Goal: Task Accomplishment & Management: Manage account settings

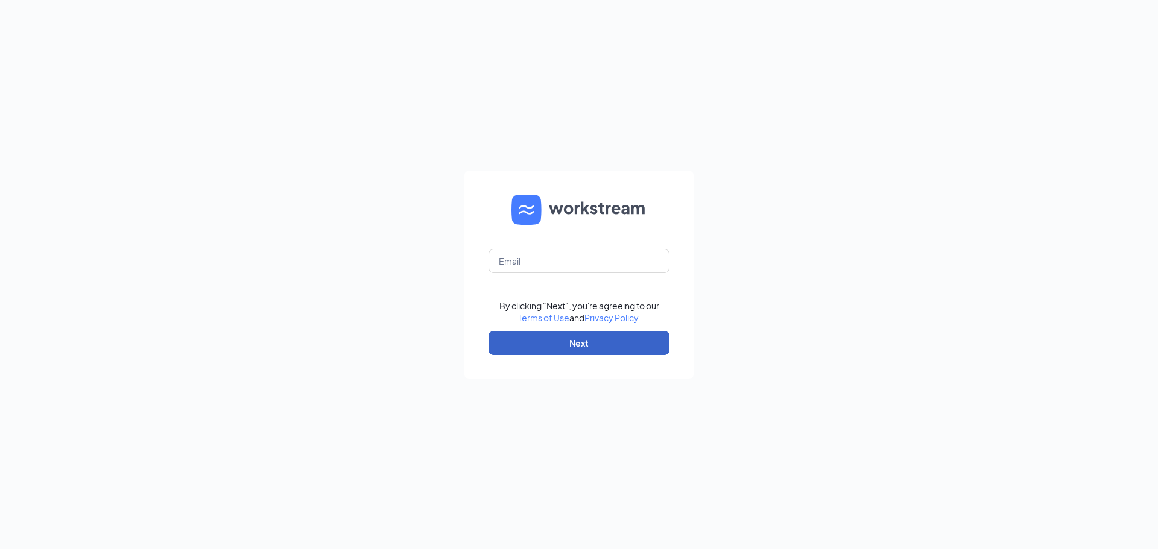
click at [545, 338] on button "Next" at bounding box center [578, 343] width 181 height 24
click at [549, 260] on input "text" at bounding box center [578, 261] width 181 height 24
type input "gvculvers@mphdining.com"
click at [566, 342] on button "Next" at bounding box center [578, 343] width 181 height 24
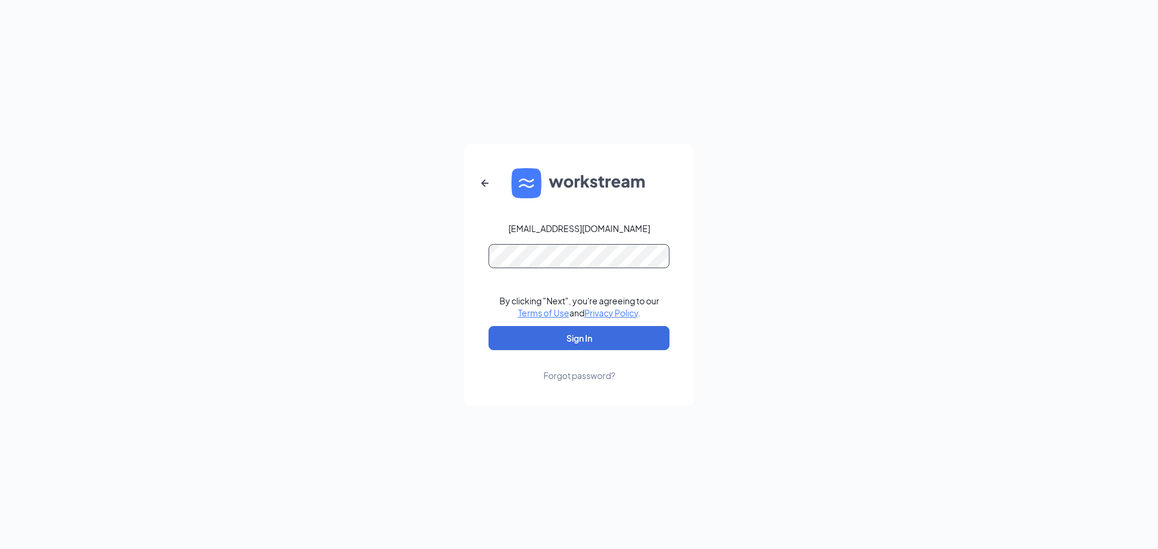
click at [488, 326] on button "Sign In" at bounding box center [578, 338] width 181 height 24
click at [537, 335] on button "Sign In" at bounding box center [578, 338] width 181 height 24
click at [392, 256] on div "gvculvers@mphdining.com Credential mismatches. By clicking "Next", you're agree…" at bounding box center [579, 274] width 1158 height 549
click at [488, 326] on button "Sign In" at bounding box center [578, 338] width 181 height 24
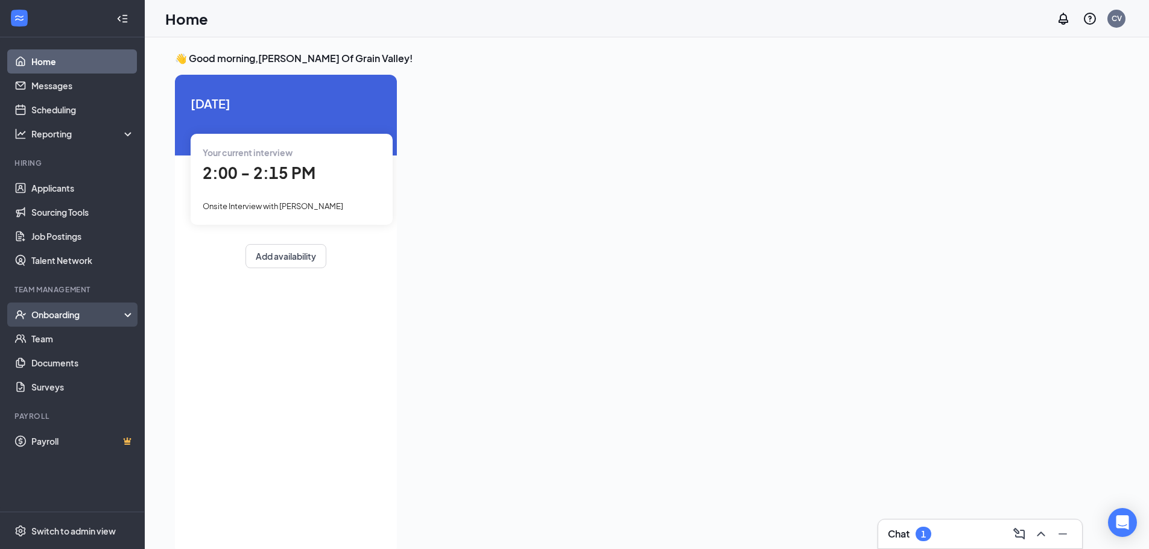
click at [108, 311] on div "Onboarding" at bounding box center [77, 315] width 93 height 12
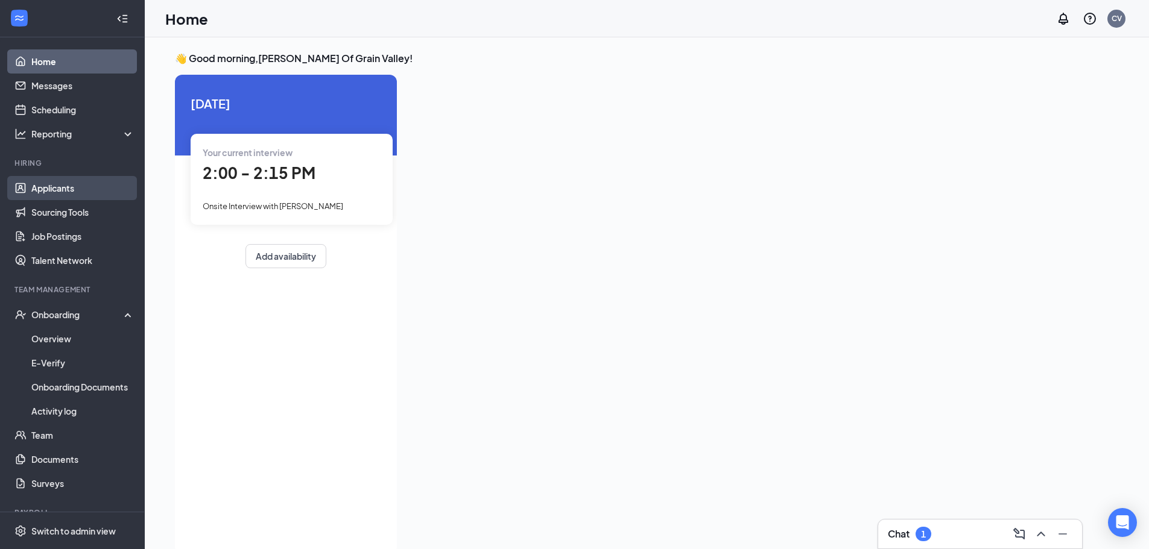
click at [89, 183] on link "Applicants" at bounding box center [82, 188] width 103 height 24
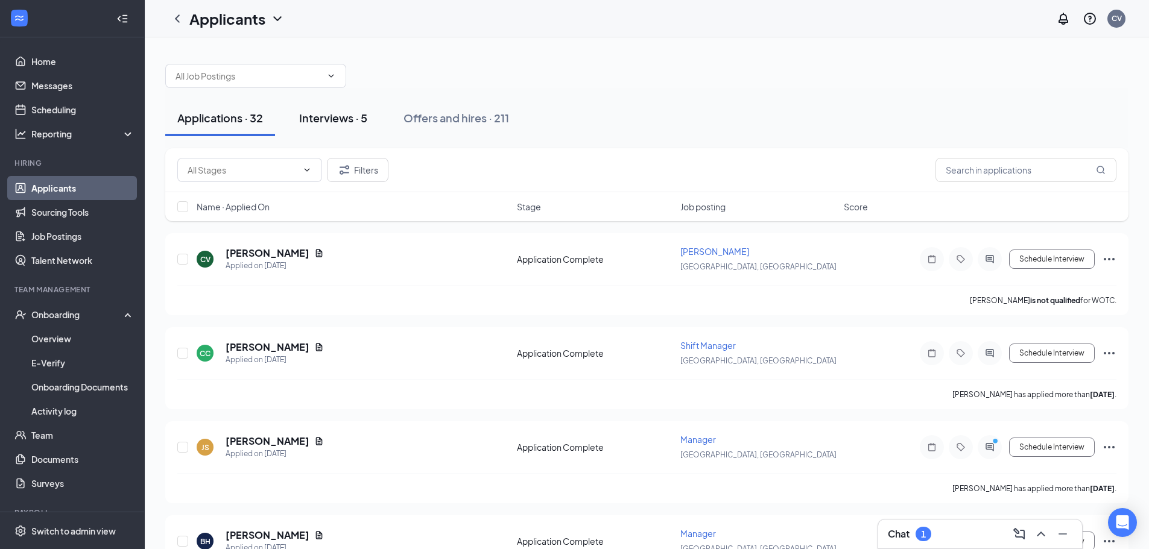
click at [358, 124] on div "Interviews · 5" at bounding box center [333, 117] width 68 height 15
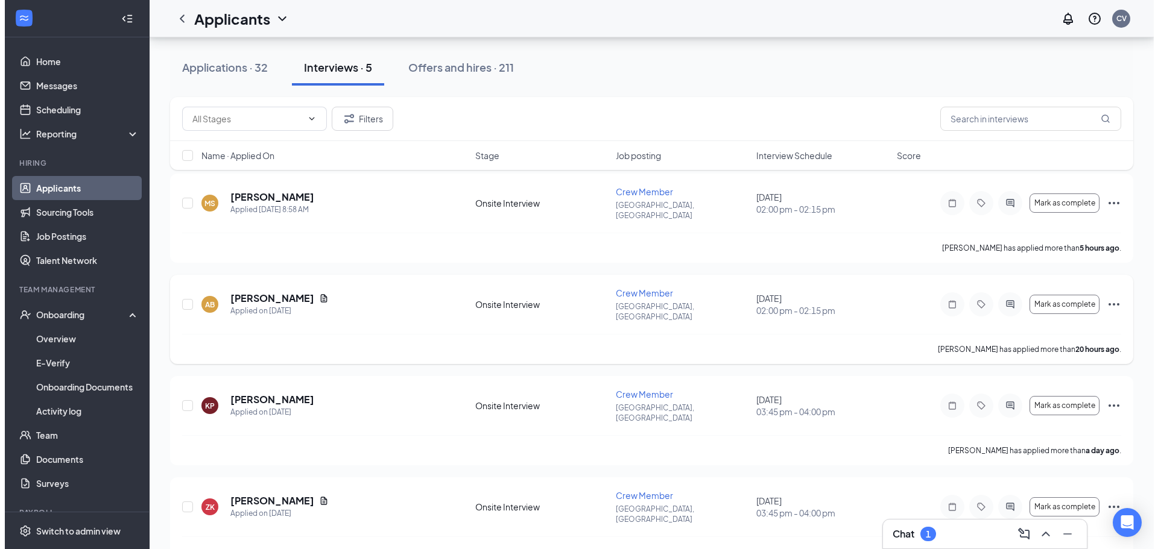
scroll to position [60, 0]
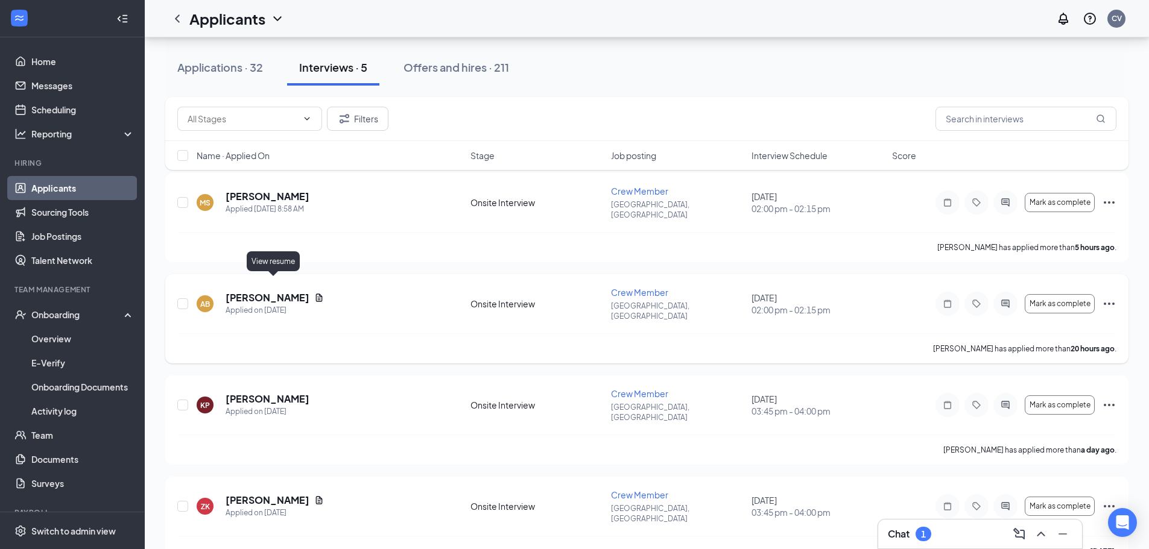
click at [314, 293] on icon "Document" at bounding box center [319, 298] width 10 height 10
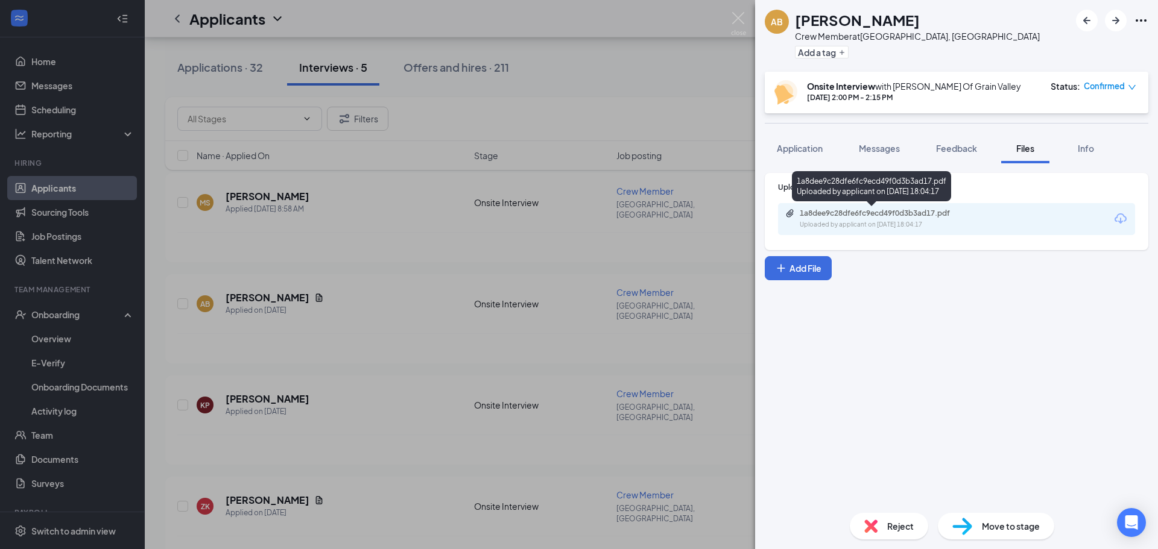
click at [956, 217] on div "1a8dee9c28dfe6fc9ecd49f0d3b3ad17.pdf" at bounding box center [883, 214] width 169 height 10
click at [814, 150] on span "Application" at bounding box center [800, 148] width 46 height 11
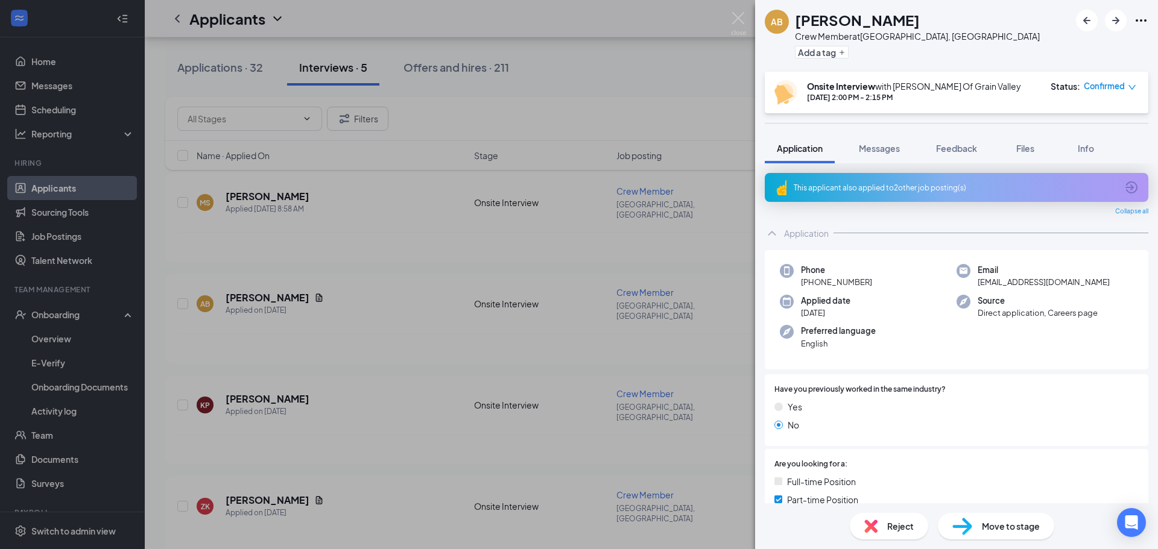
click at [953, 194] on div "This applicant also applied to 2 other job posting(s)" at bounding box center [955, 187] width 383 height 29
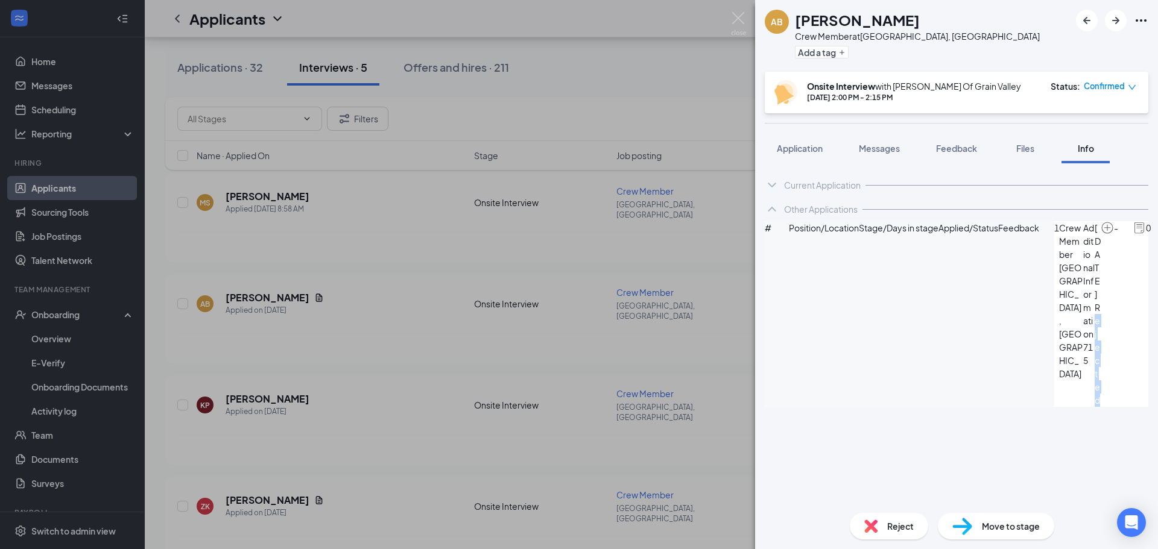
drag, startPoint x: 965, startPoint y: 278, endPoint x: 992, endPoint y: 279, distance: 27.2
click at [1094, 301] on span "Rejected" at bounding box center [1097, 354] width 6 height 106
drag, startPoint x: 959, startPoint y: 317, endPoint x: 999, endPoint y: 324, distance: 40.9
click at [981, 356] on div "Current Application Phone [PHONE_NUMBER] Email [EMAIL_ADDRESS][DOMAIN_NAME] App…" at bounding box center [956, 333] width 403 height 340
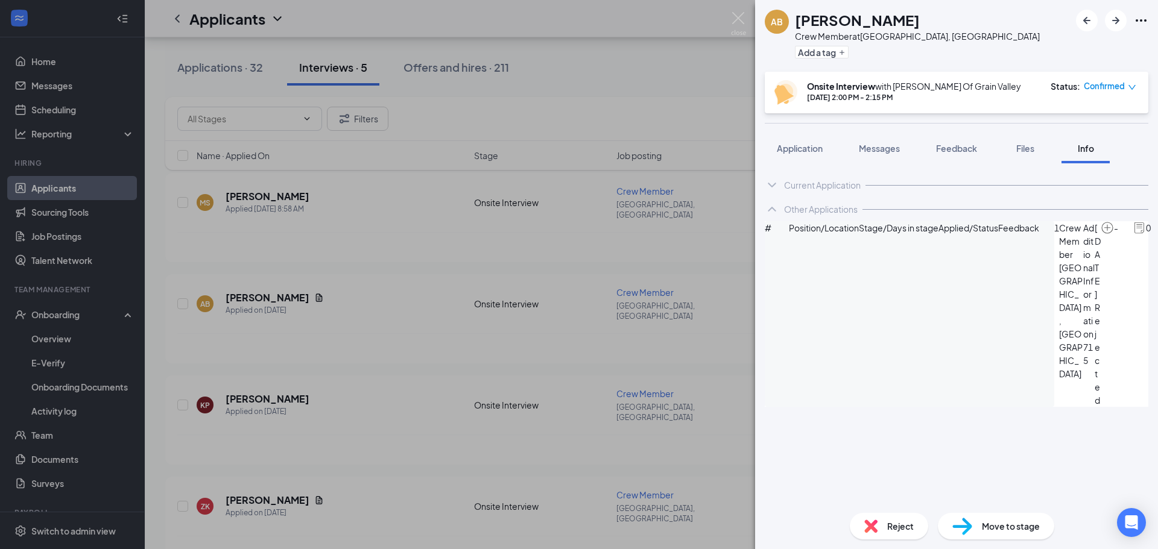
drag, startPoint x: 968, startPoint y: 264, endPoint x: 994, endPoint y: 263, distance: 26.0
click at [1094, 263] on span "[DATE]" at bounding box center [1097, 261] width 6 height 80
drag, startPoint x: 971, startPoint y: 304, endPoint x: 1003, endPoint y: 307, distance: 32.7
click at [954, 400] on div "Current Application Phone [PHONE_NUMBER] Email [EMAIL_ADDRESS][DOMAIN_NAME] App…" at bounding box center [956, 333] width 403 height 340
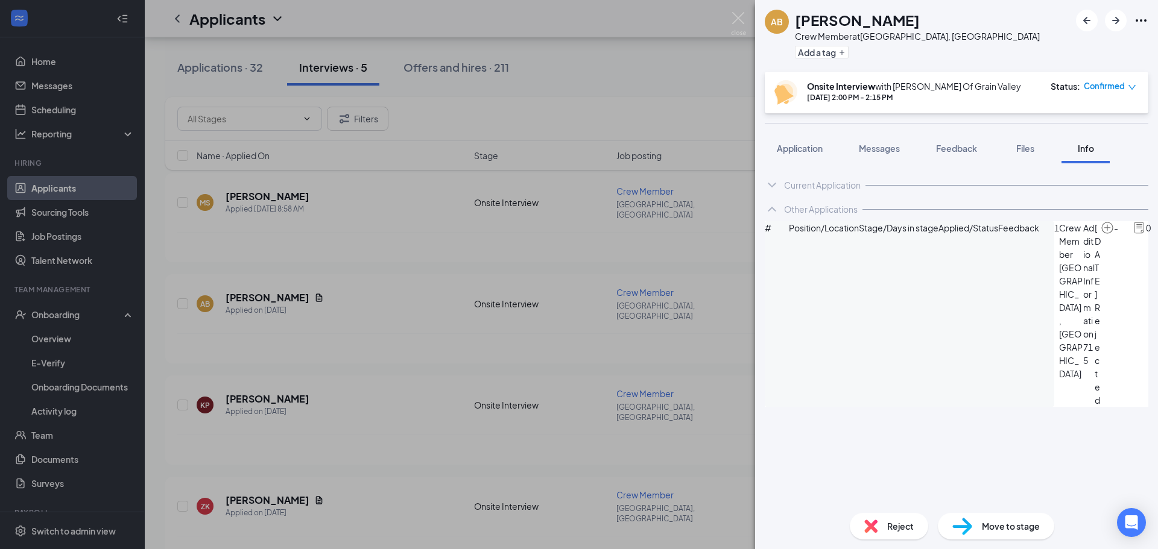
click at [988, 520] on span "Move to stage" at bounding box center [1011, 526] width 58 height 13
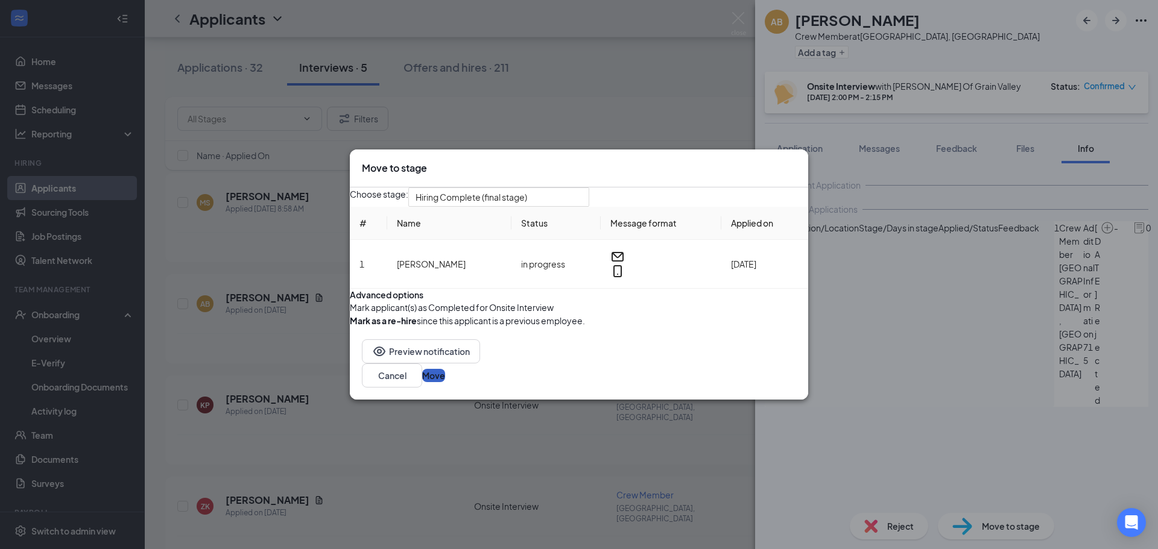
click at [445, 382] on button "Move" at bounding box center [433, 375] width 23 height 13
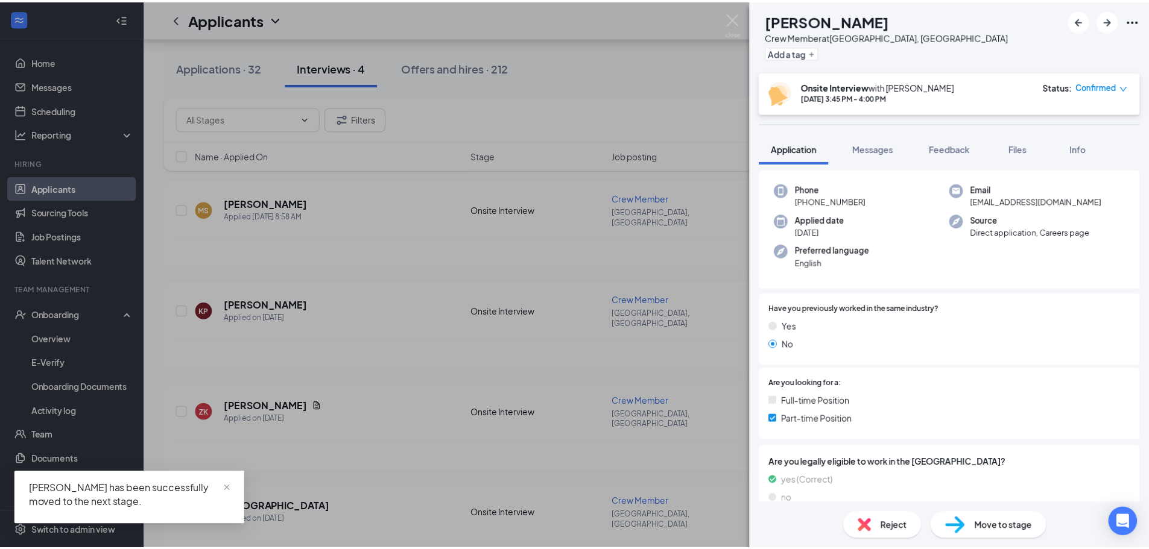
scroll to position [121, 0]
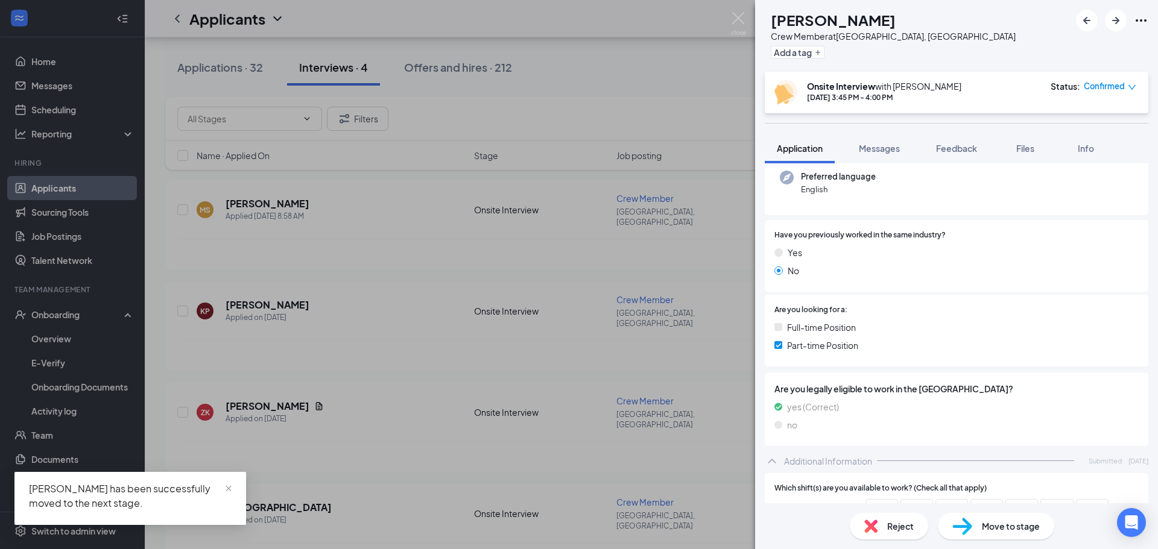
click at [36, 330] on div "KP [PERSON_NAME] Crew Member at [GEOGRAPHIC_DATA], [GEOGRAPHIC_DATA] Add a tag …" at bounding box center [579, 274] width 1158 height 549
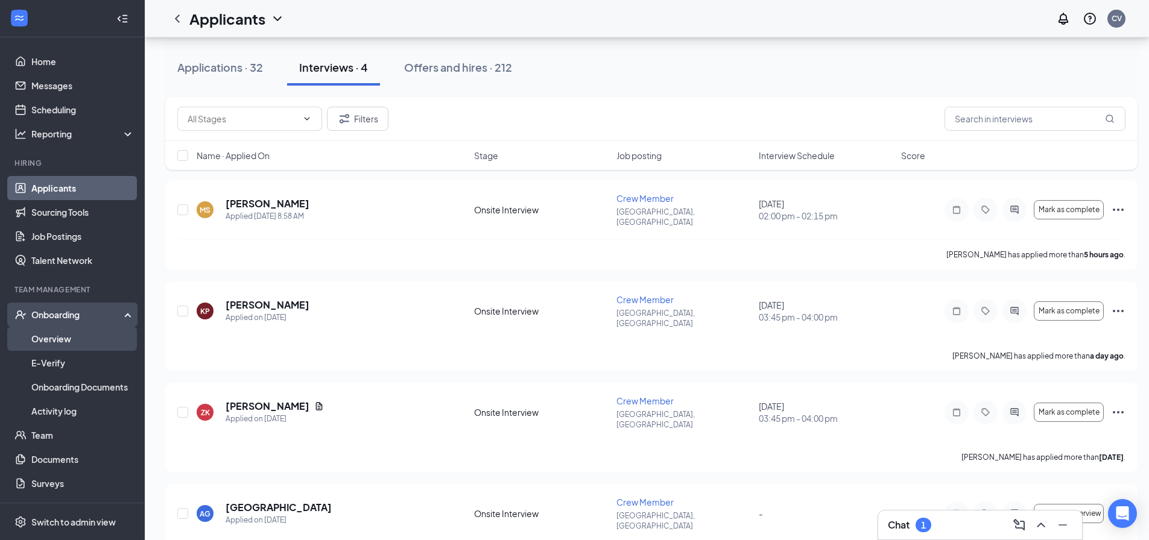
click at [65, 332] on link "Overview" at bounding box center [82, 339] width 103 height 24
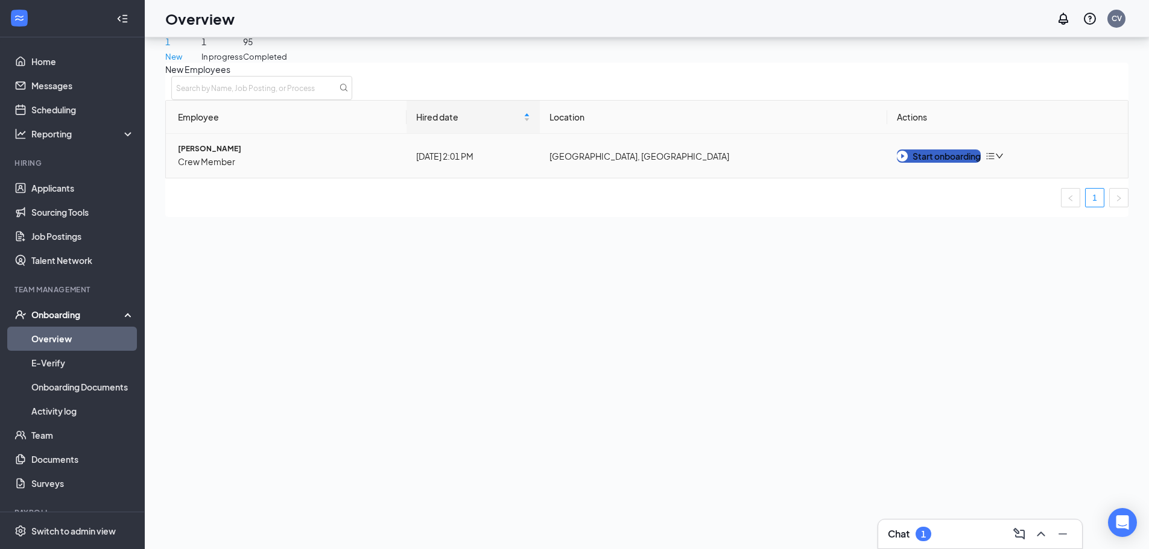
click at [924, 163] on div "Start onboarding" at bounding box center [939, 156] width 84 height 13
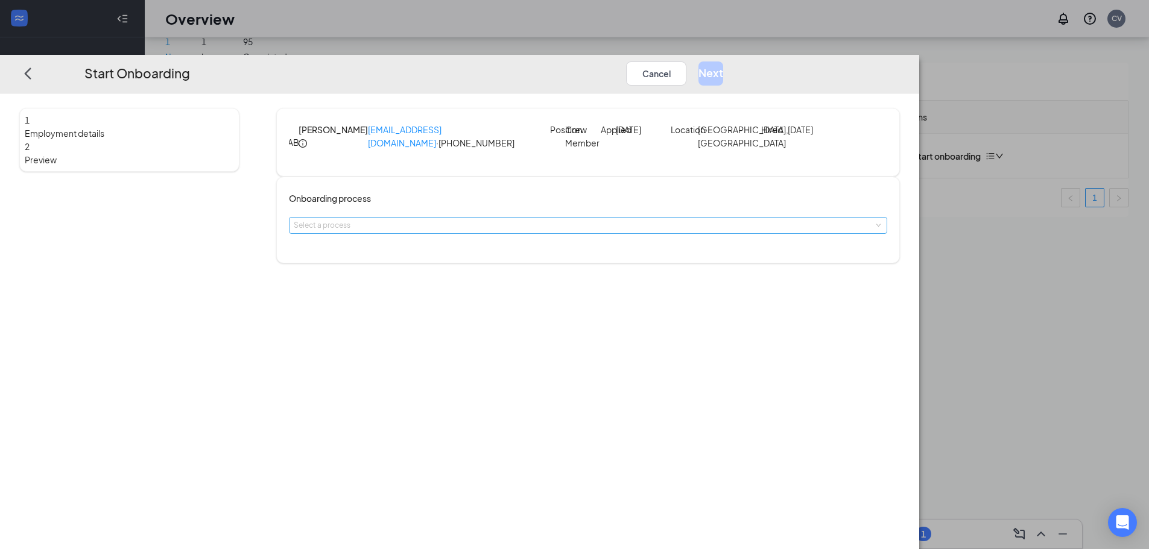
click at [546, 232] on div "Select a process" at bounding box center [585, 225] width 583 height 12
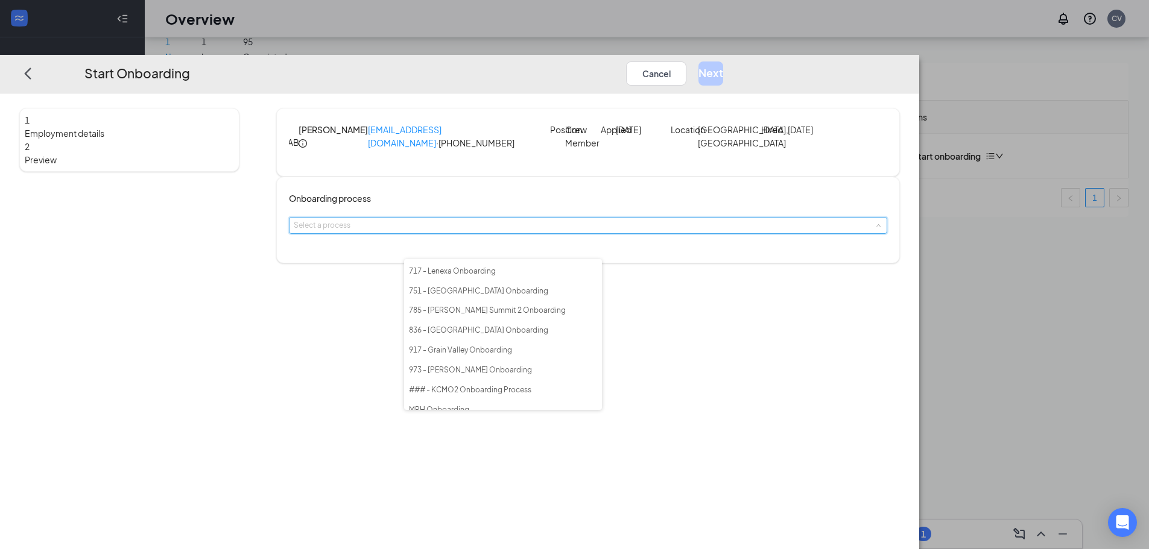
scroll to position [181, 0]
click at [534, 336] on li "917 - Grain Valley Onboarding" at bounding box center [503, 326] width 198 height 20
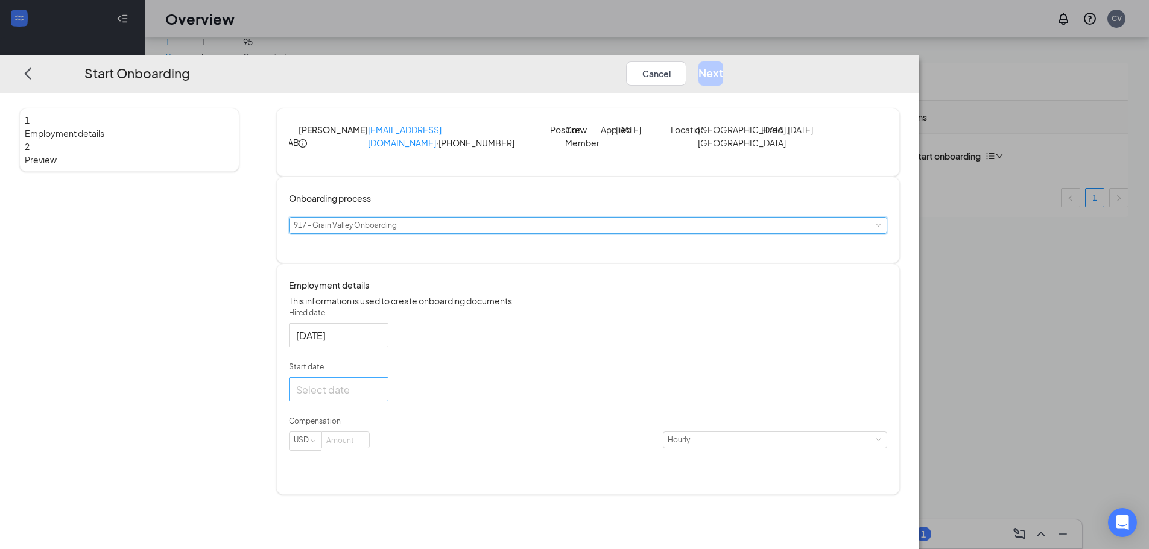
click at [381, 397] on div at bounding box center [338, 389] width 85 height 15
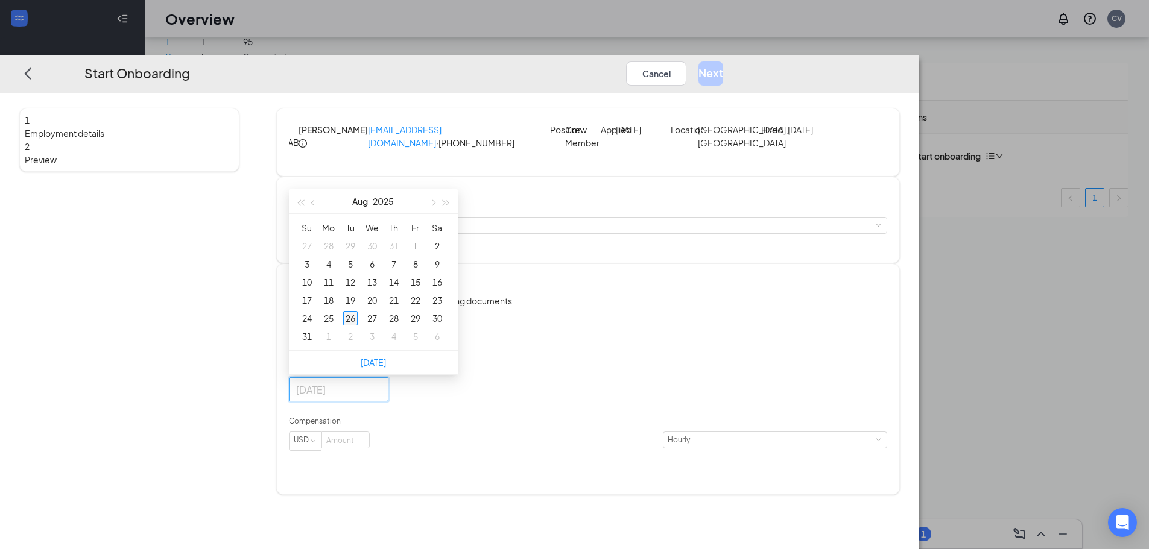
type input "[DATE]"
click at [358, 326] on div "26" at bounding box center [350, 318] width 14 height 14
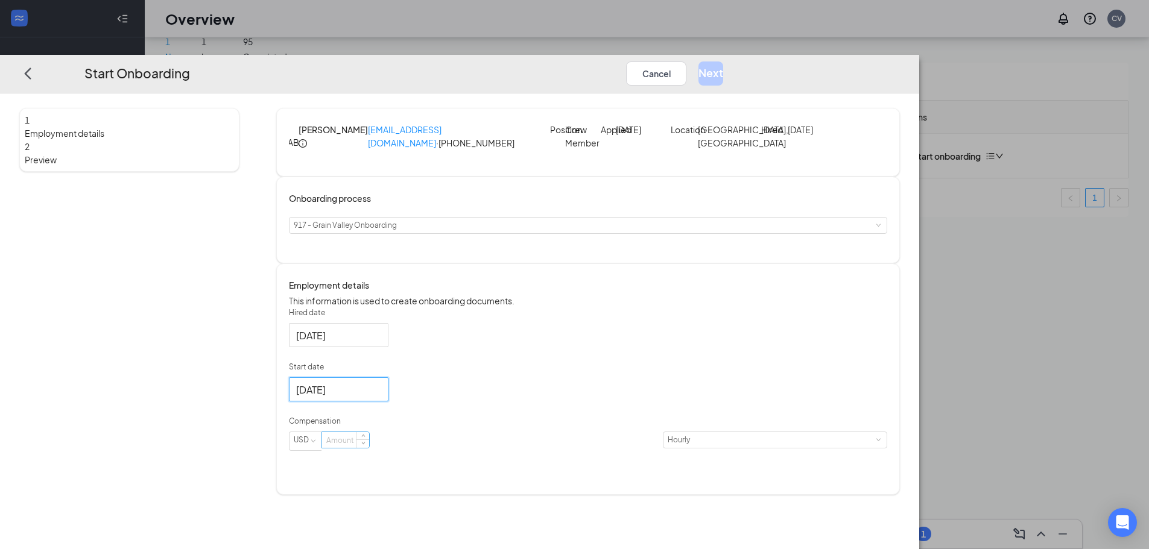
click at [369, 448] on input at bounding box center [345, 440] width 47 height 16
type input "14"
click at [683, 408] on div "Hired date [DATE] Start date [DATE] [DATE] Su Mo Tu We Th Fr Sa 27 28 29 30 31 …" at bounding box center [588, 386] width 598 height 158
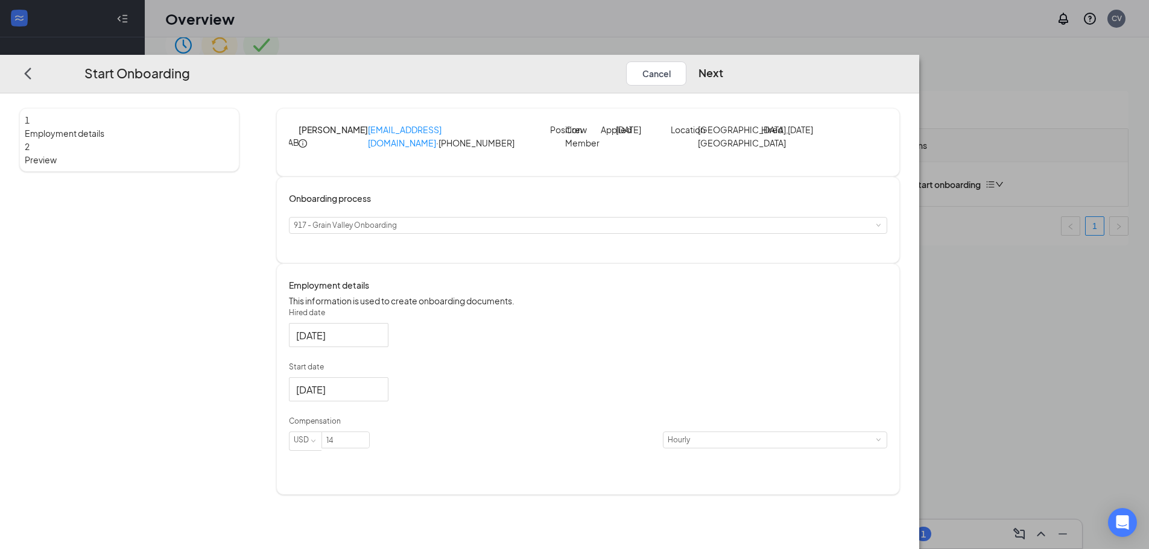
scroll to position [0, 0]
click at [723, 61] on button "Next" at bounding box center [710, 73] width 25 height 24
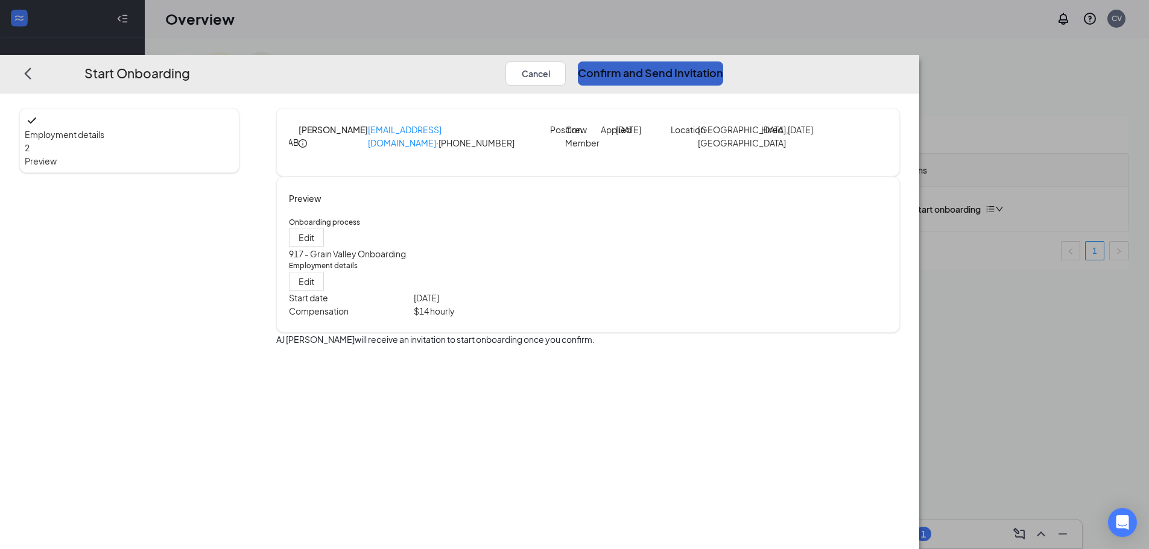
click at [723, 61] on button "Confirm and Send Invitation" at bounding box center [650, 73] width 145 height 24
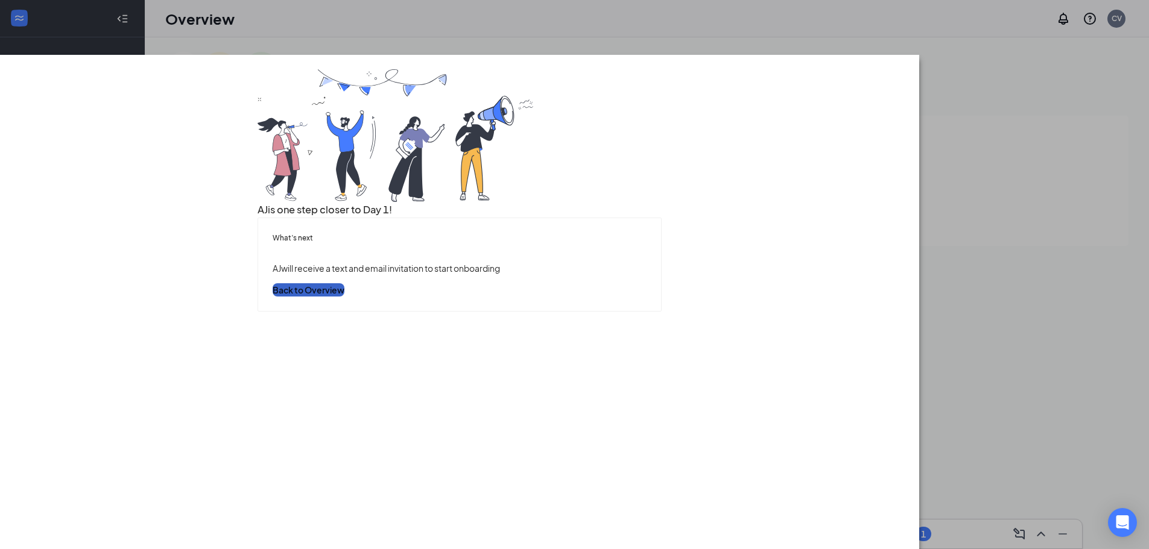
click at [344, 297] on button "Back to Overview" at bounding box center [309, 289] width 72 height 13
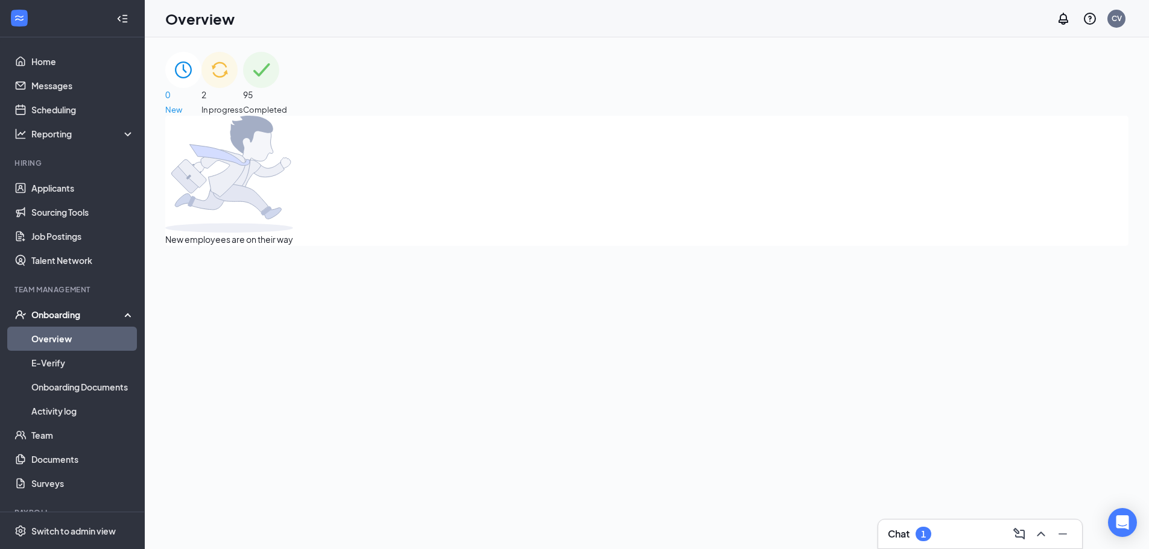
click at [243, 83] on div "2 In progress" at bounding box center [222, 84] width 42 height 64
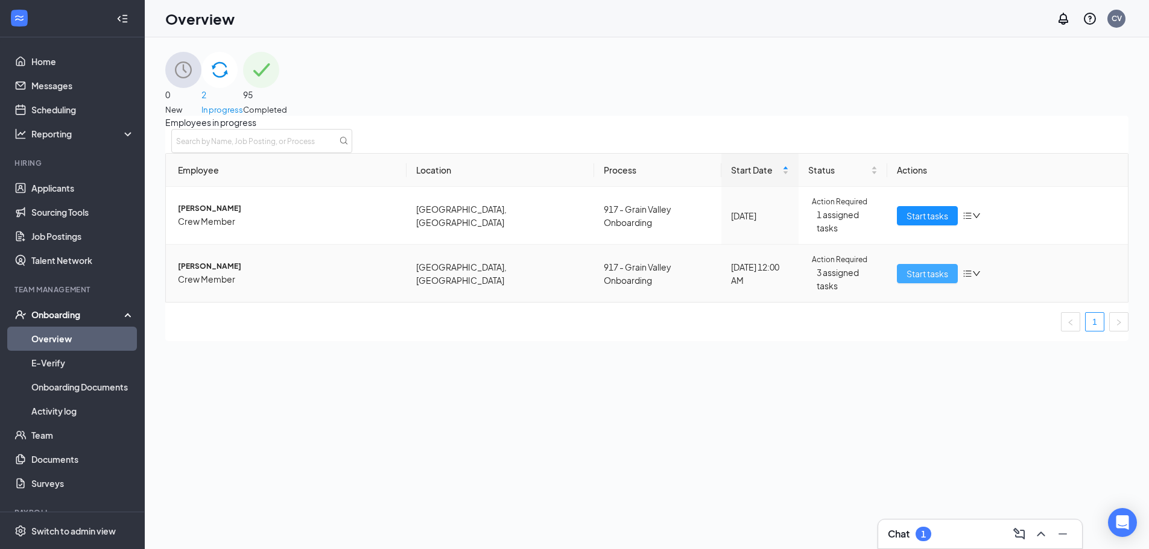
click at [930, 268] on span "Start tasks" at bounding box center [927, 273] width 42 height 13
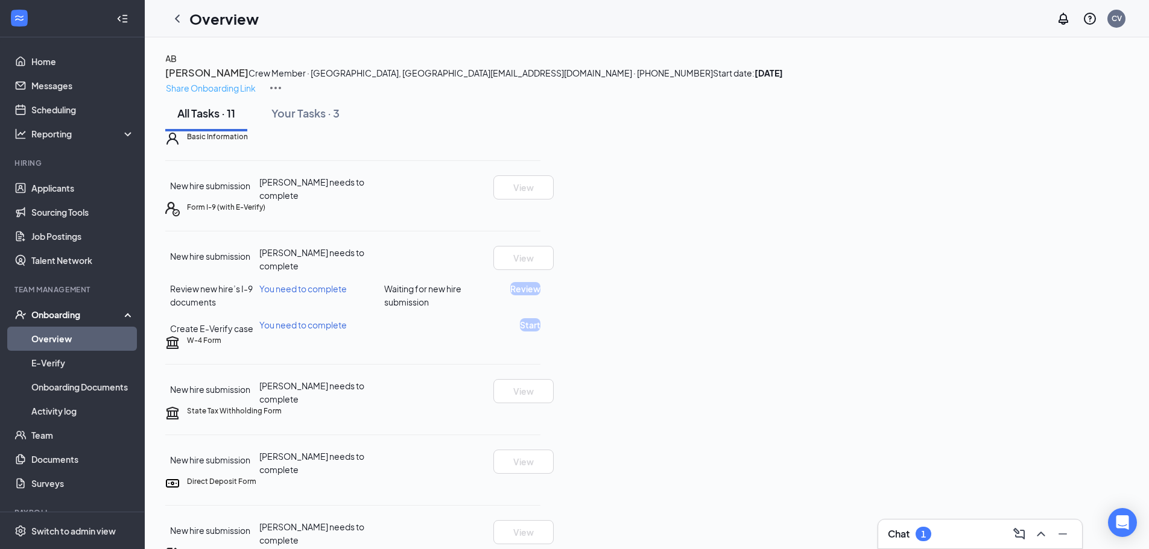
click at [256, 81] on p "Share Onboarding Link" at bounding box center [211, 87] width 90 height 13
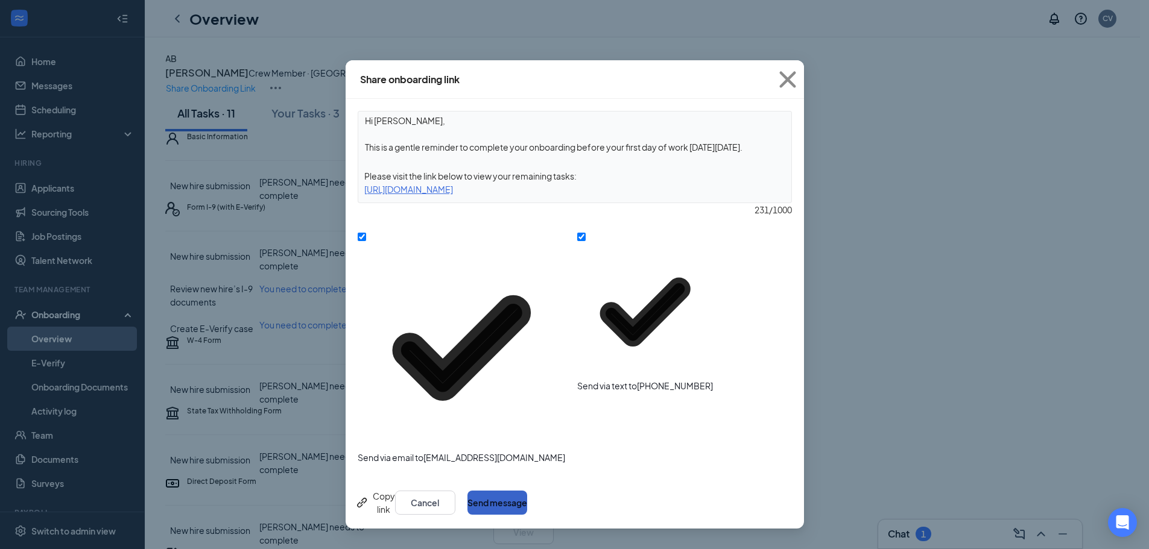
click at [527, 491] on button "Send message" at bounding box center [497, 503] width 60 height 24
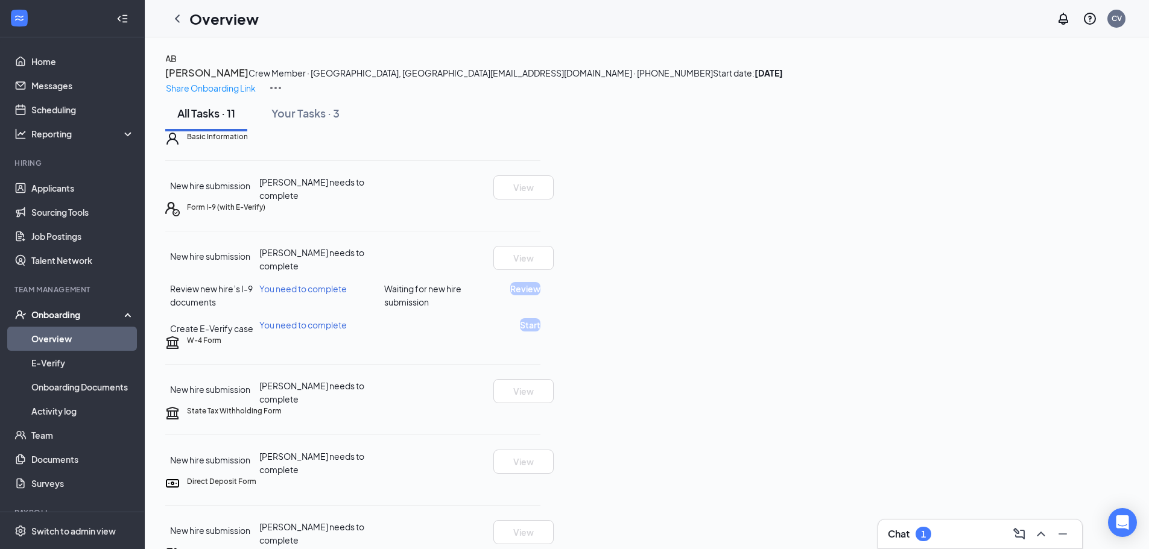
click at [952, 533] on div "Chat 1" at bounding box center [979, 534] width 184 height 19
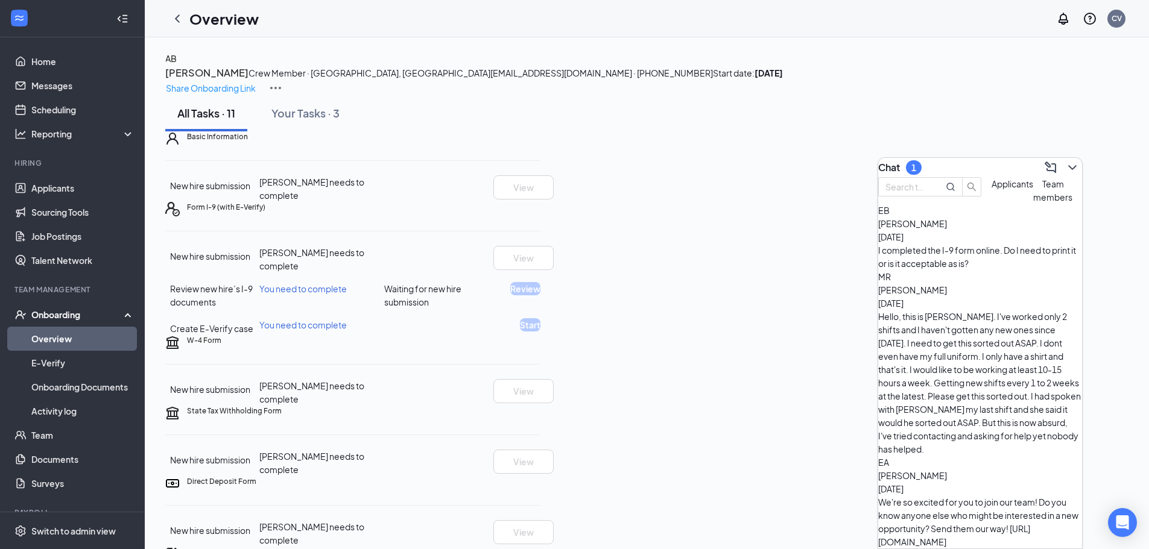
click at [995, 270] on div "I completed the I-9 form online. Do I need to print it or is it acceptable as i…" at bounding box center [980, 257] width 204 height 27
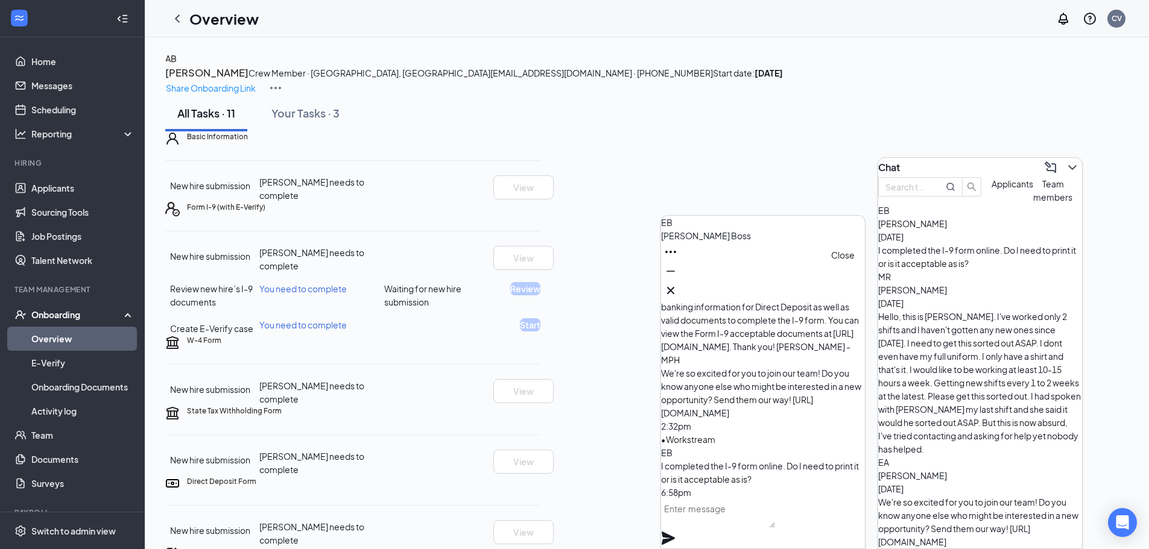
click at [680, 289] on button at bounding box center [670, 290] width 19 height 19
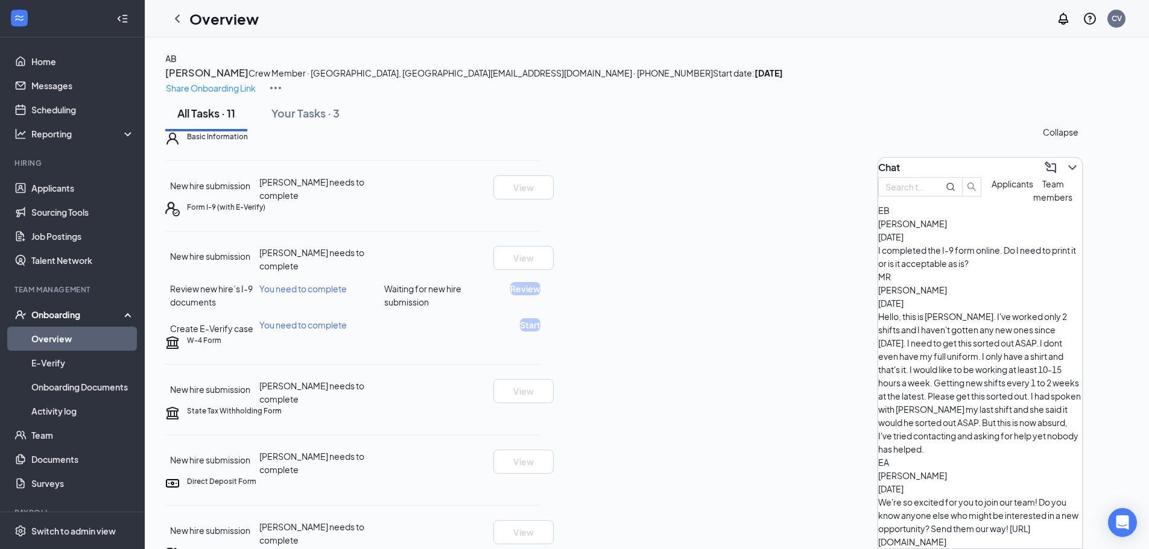
click at [1065, 168] on icon "ChevronDown" at bounding box center [1072, 167] width 14 height 14
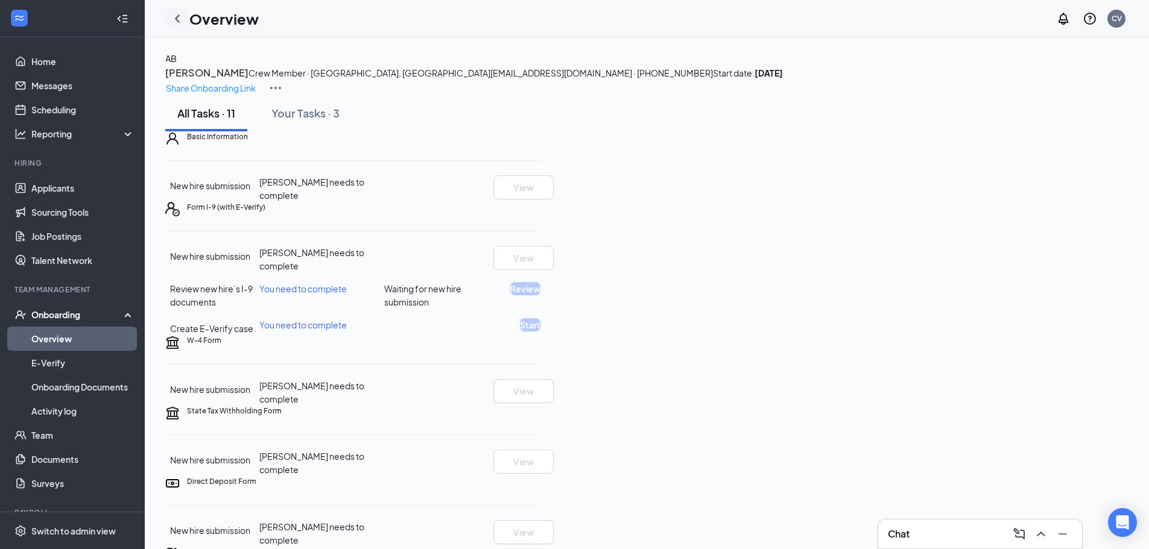
click at [179, 14] on icon "ChevronLeft" at bounding box center [177, 18] width 14 height 14
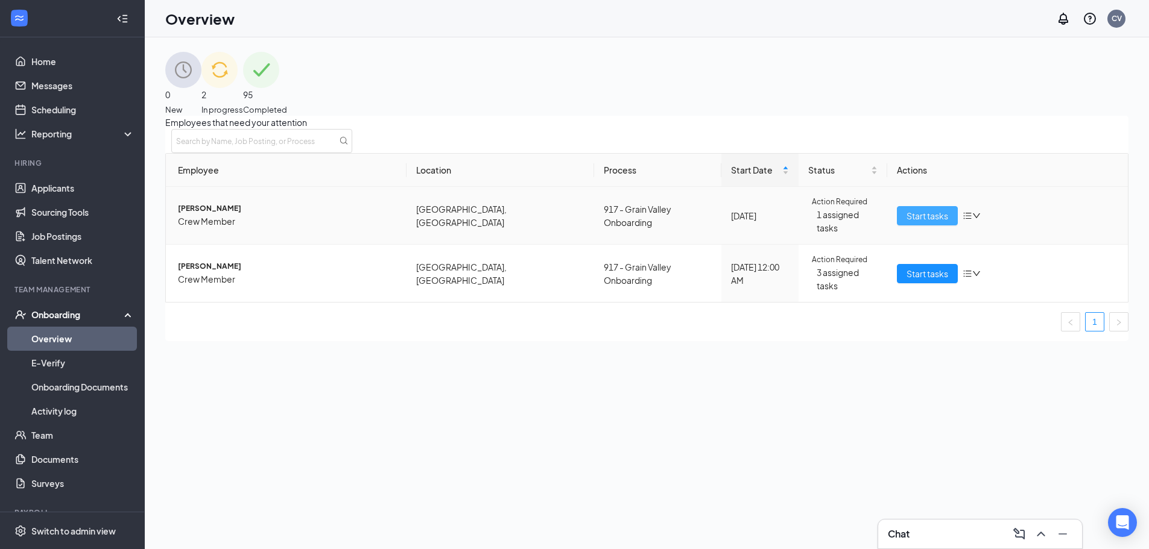
click at [939, 219] on span "Start tasks" at bounding box center [927, 215] width 42 height 13
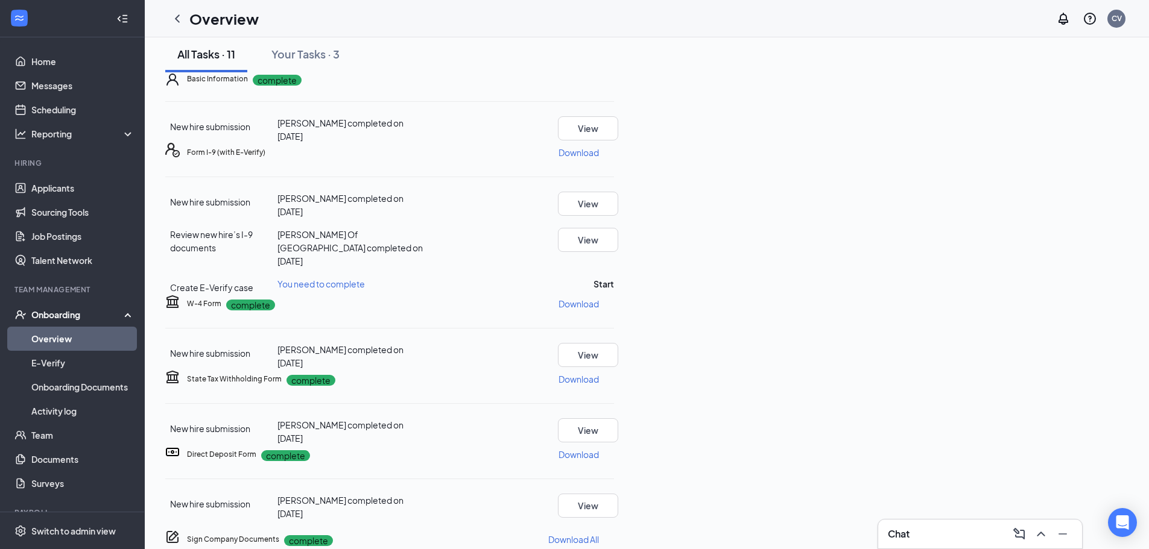
scroll to position [121, 0]
click at [614, 291] on button "Start" at bounding box center [603, 283] width 20 height 13
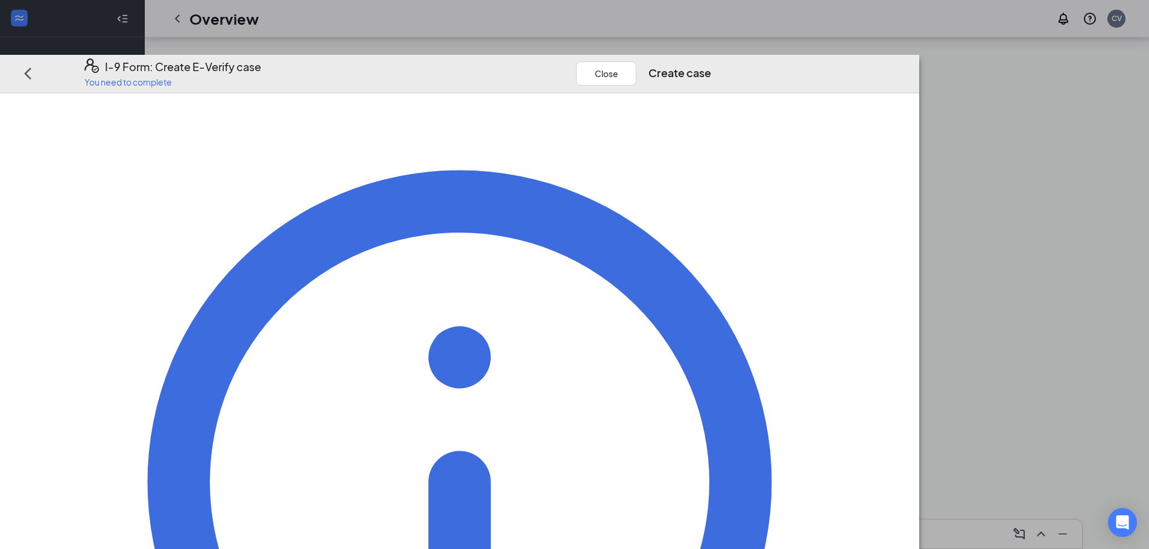
scroll to position [47, 0]
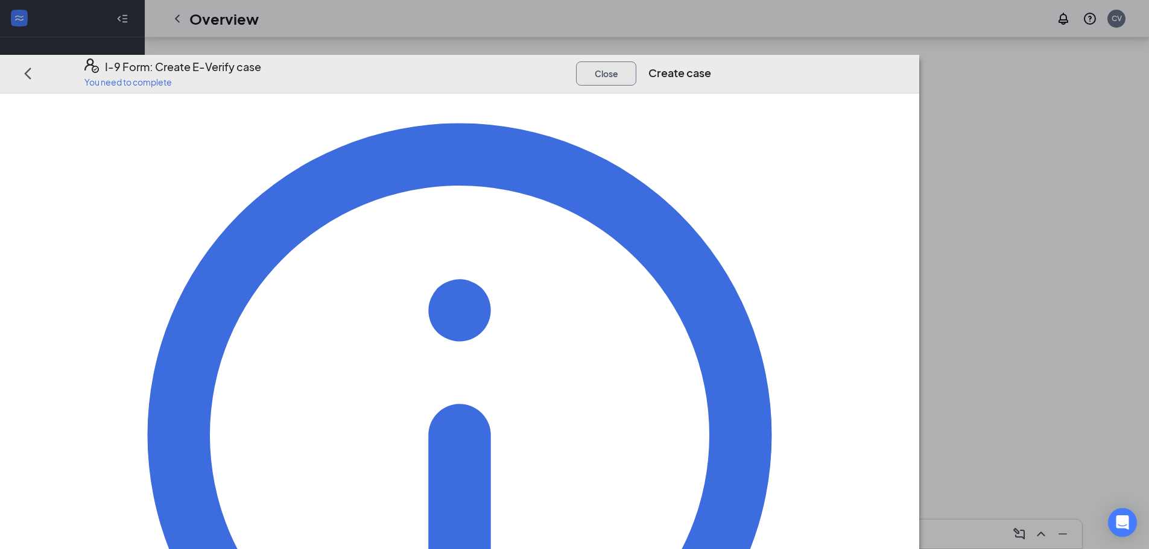
click at [636, 61] on button "Close" at bounding box center [606, 73] width 60 height 24
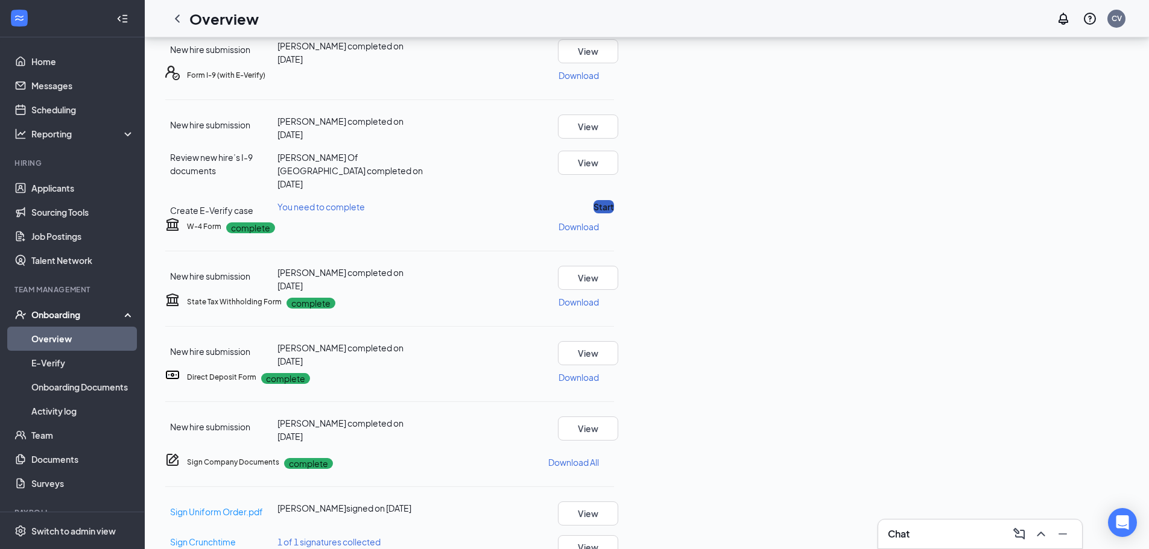
scroll to position [0, 0]
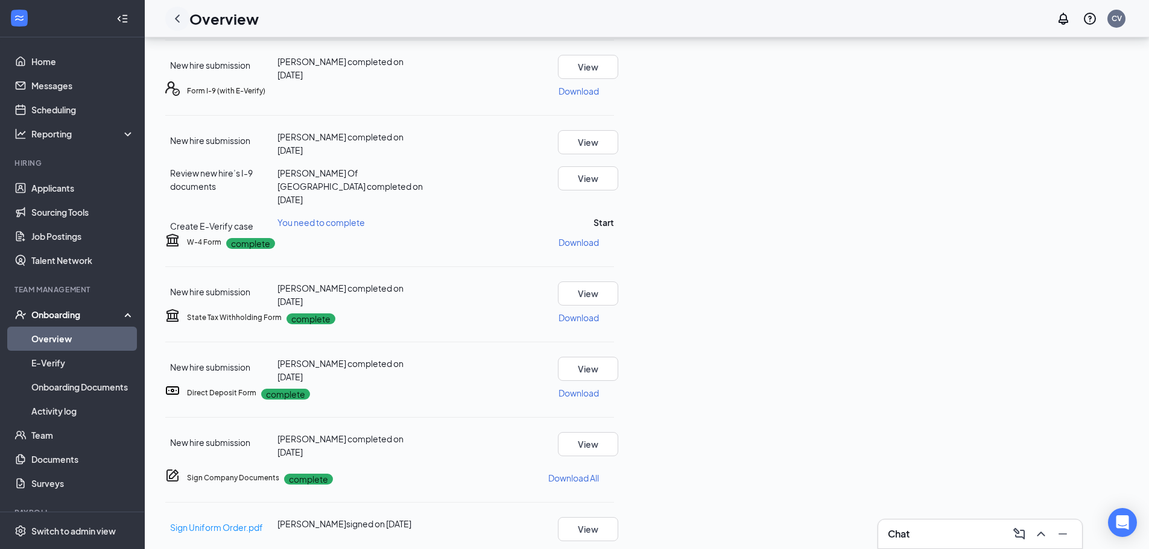
click at [178, 22] on icon "ChevronLeft" at bounding box center [177, 18] width 14 height 14
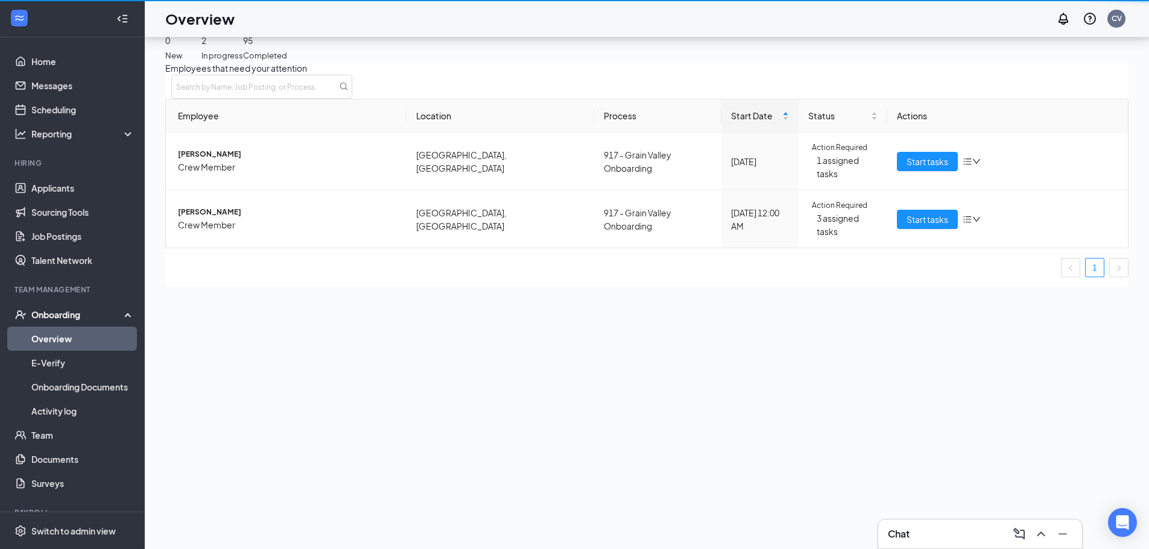
scroll to position [54, 0]
